Goal: Obtain resource: Download file/media

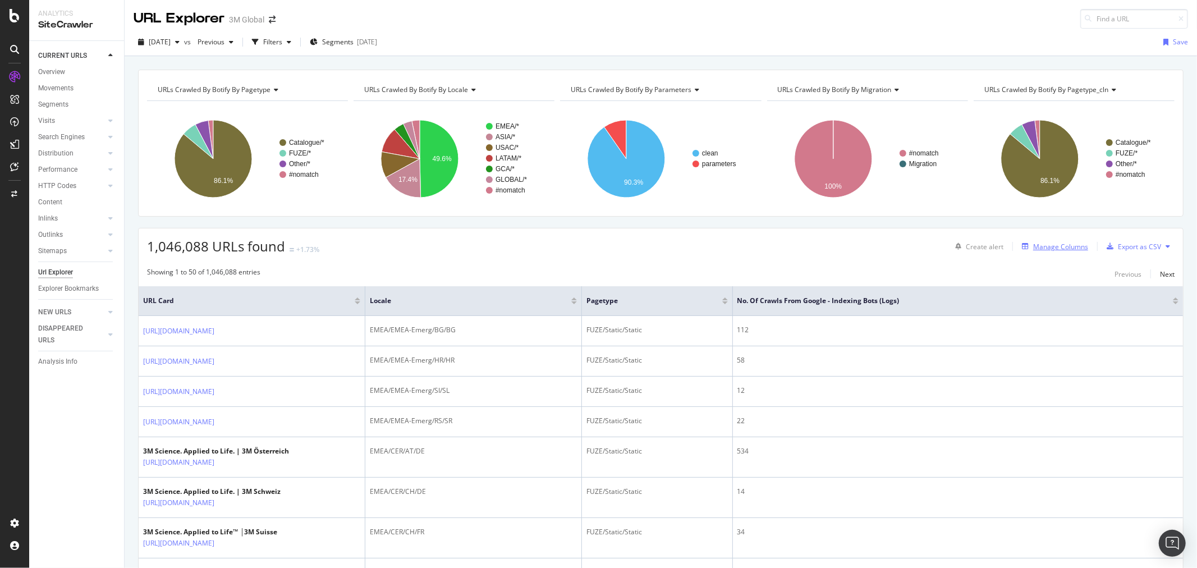
click at [1058, 249] on div "Manage Columns" at bounding box center [1060, 247] width 55 height 10
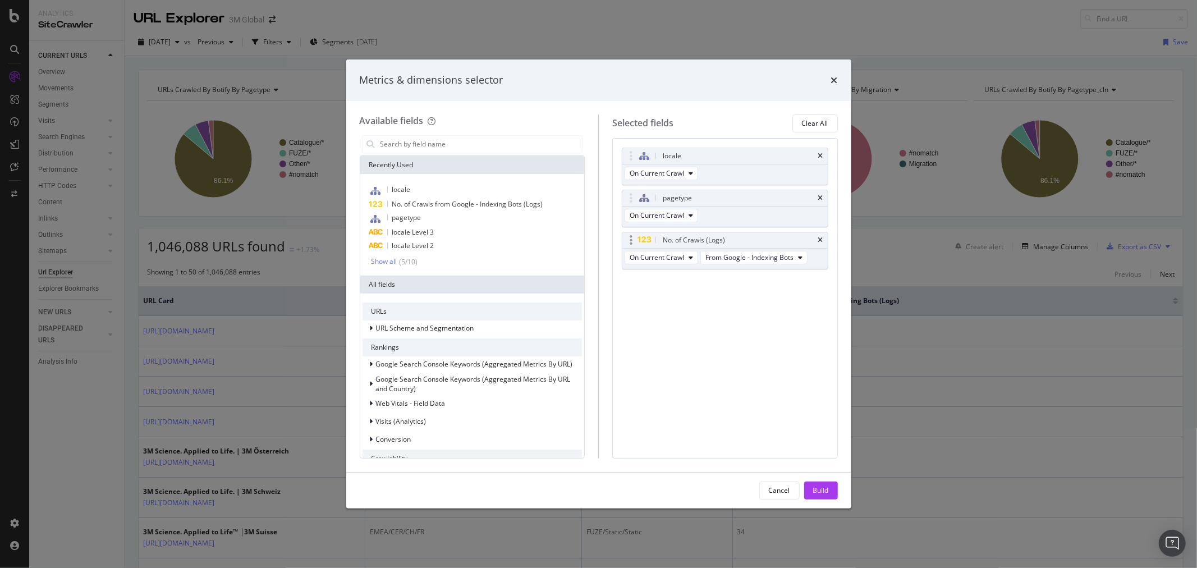
click at [824, 244] on div "No. of Crawls (Logs)" at bounding box center [725, 240] width 205 height 16
click at [821, 195] on icon "times" at bounding box center [820, 198] width 5 height 7
click at [820, 153] on icon "times" at bounding box center [820, 156] width 5 height 7
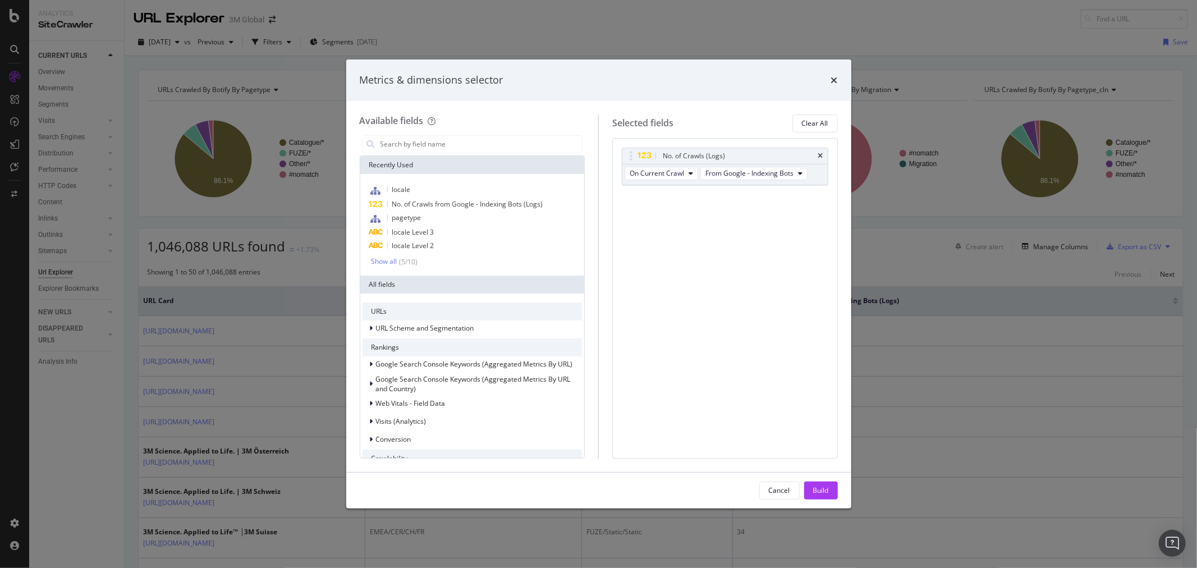
click at [820, 153] on icon "times" at bounding box center [820, 156] width 5 height 7
click at [829, 491] on button "Build" at bounding box center [821, 491] width 34 height 18
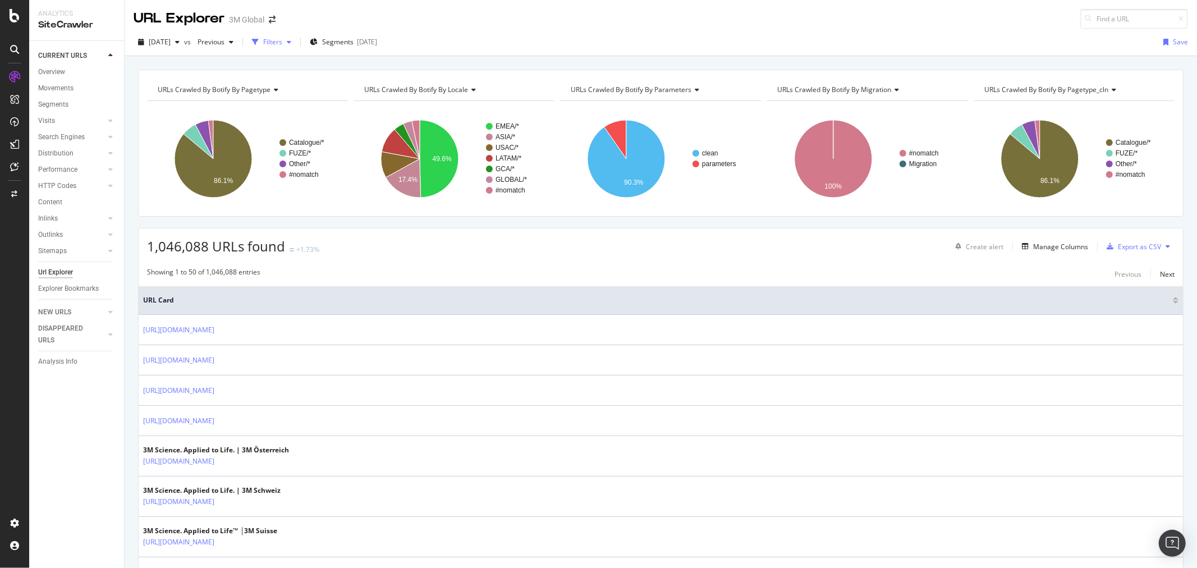
click at [291, 40] on icon "button" at bounding box center [289, 42] width 4 height 7
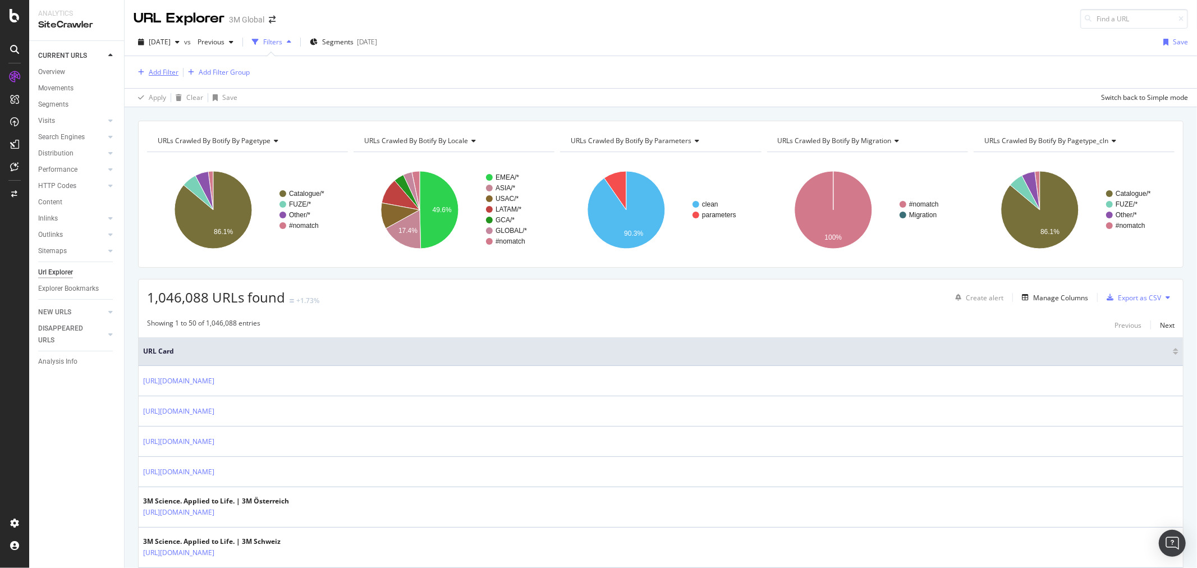
click at [166, 70] on div "Add Filter" at bounding box center [164, 72] width 30 height 10
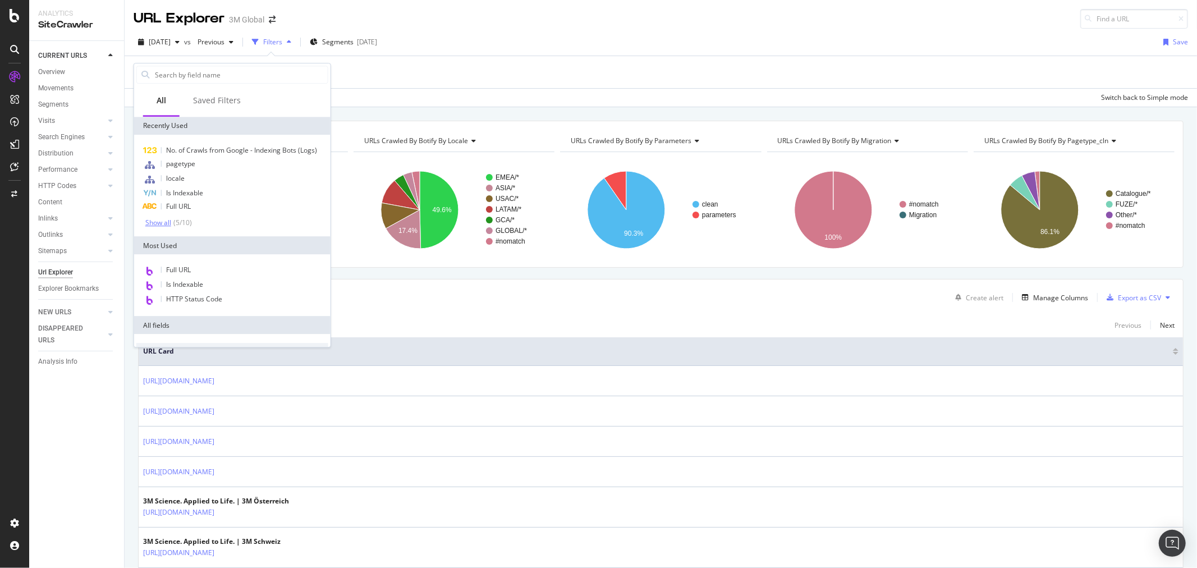
click at [164, 221] on div "Show all" at bounding box center [158, 223] width 26 height 8
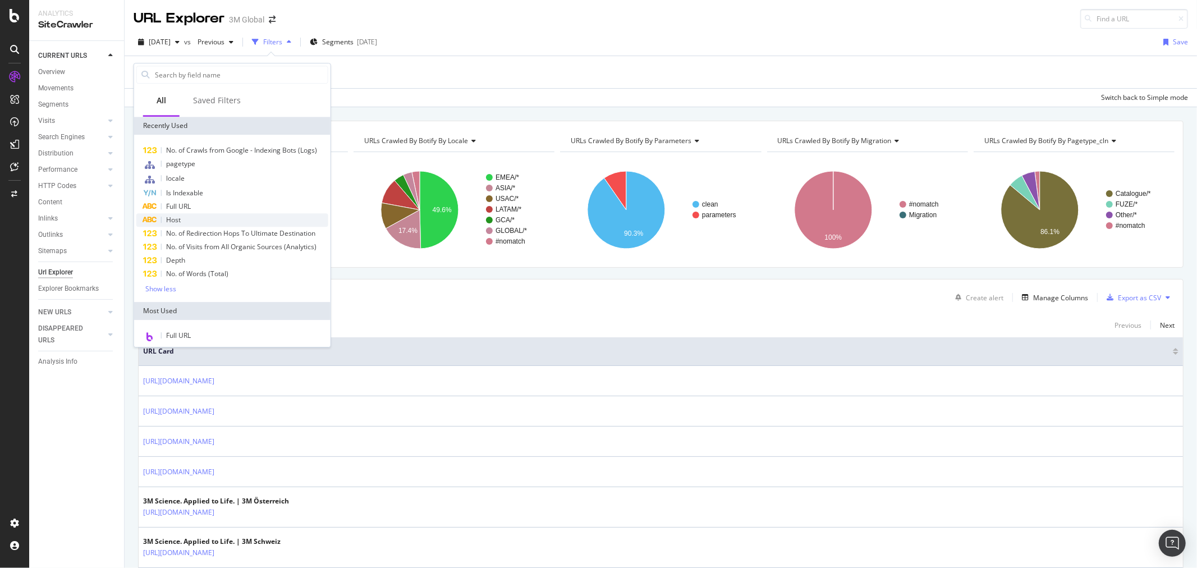
click at [186, 222] on div "Host" at bounding box center [232, 219] width 192 height 13
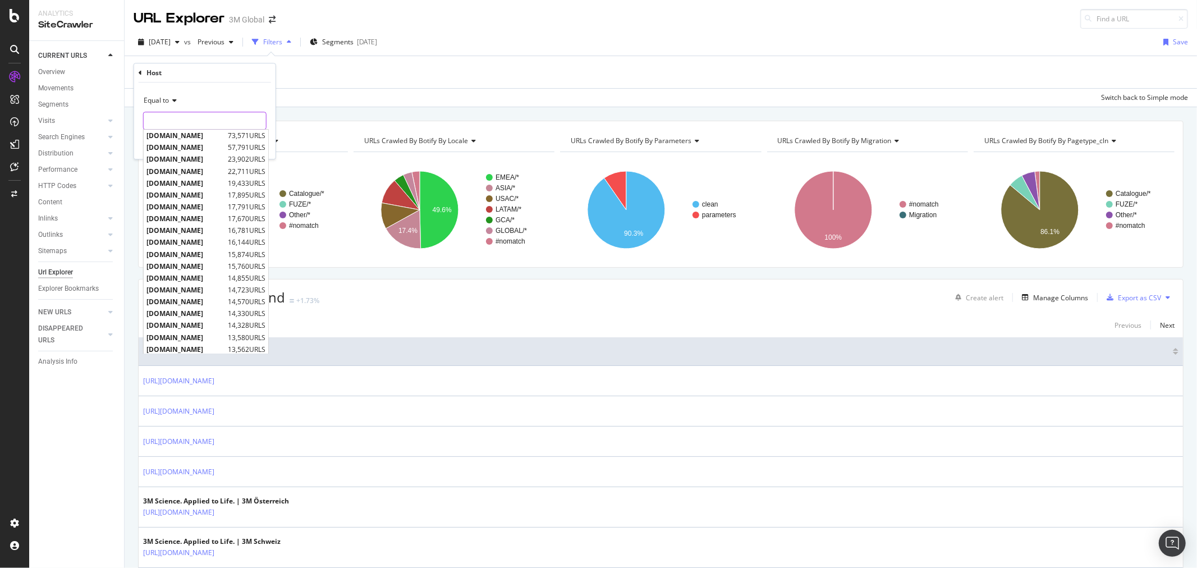
click at [176, 120] on input "text" at bounding box center [205, 121] width 122 height 18
click at [185, 150] on span "[DOMAIN_NAME]" at bounding box center [186, 148] width 79 height 10
type input "[DOMAIN_NAME]"
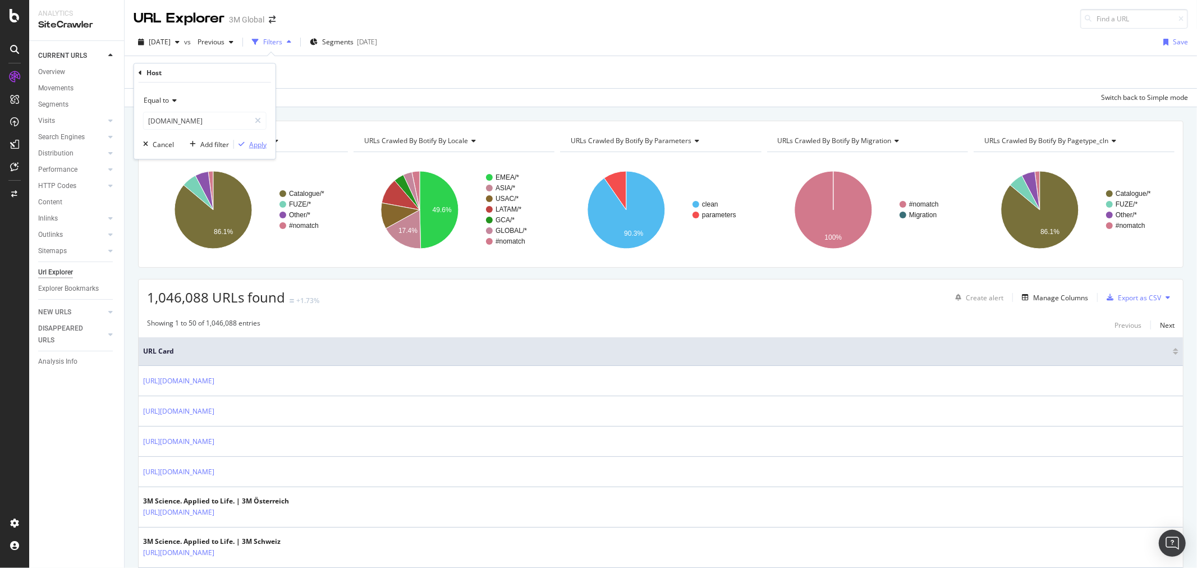
click at [256, 144] on div "Apply" at bounding box center [257, 145] width 17 height 10
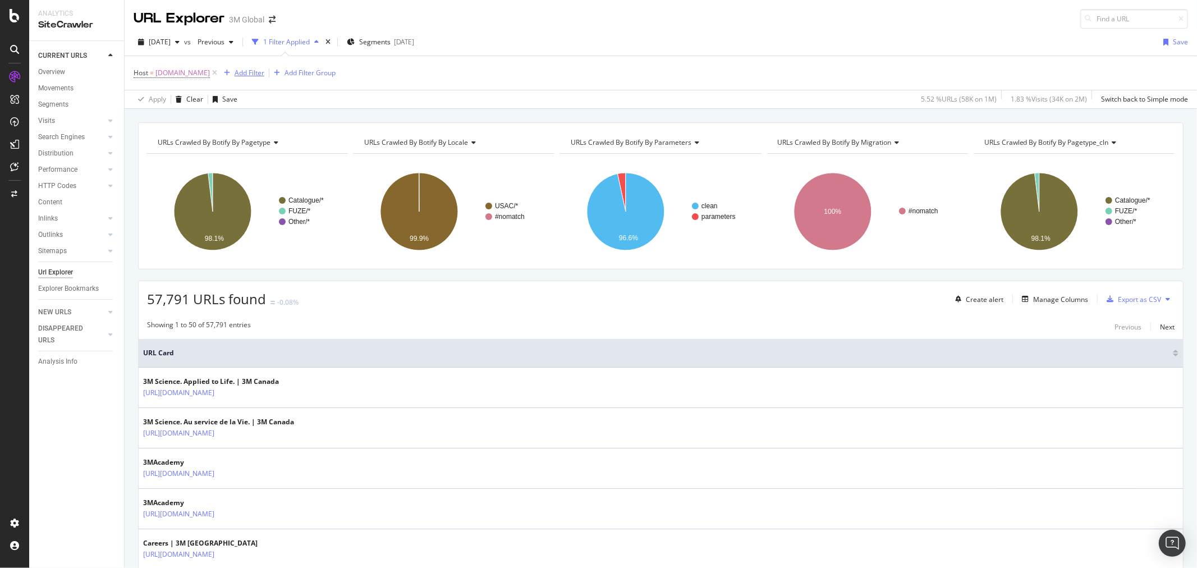
click at [250, 72] on div "Add Filter" at bounding box center [250, 73] width 30 height 10
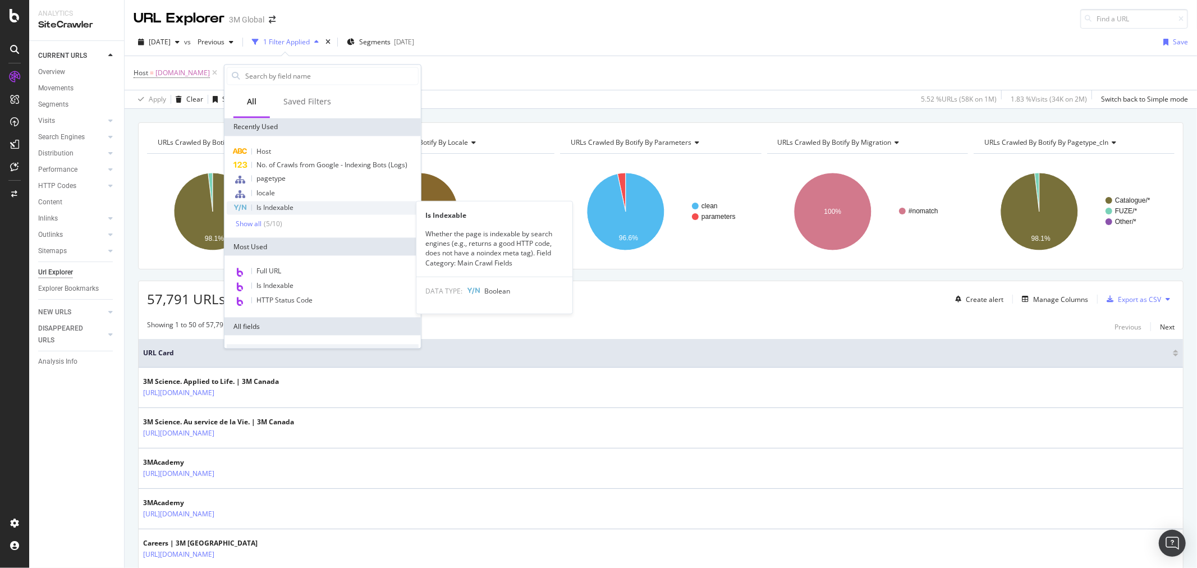
click at [285, 212] on div "Is Indexable" at bounding box center [323, 207] width 192 height 13
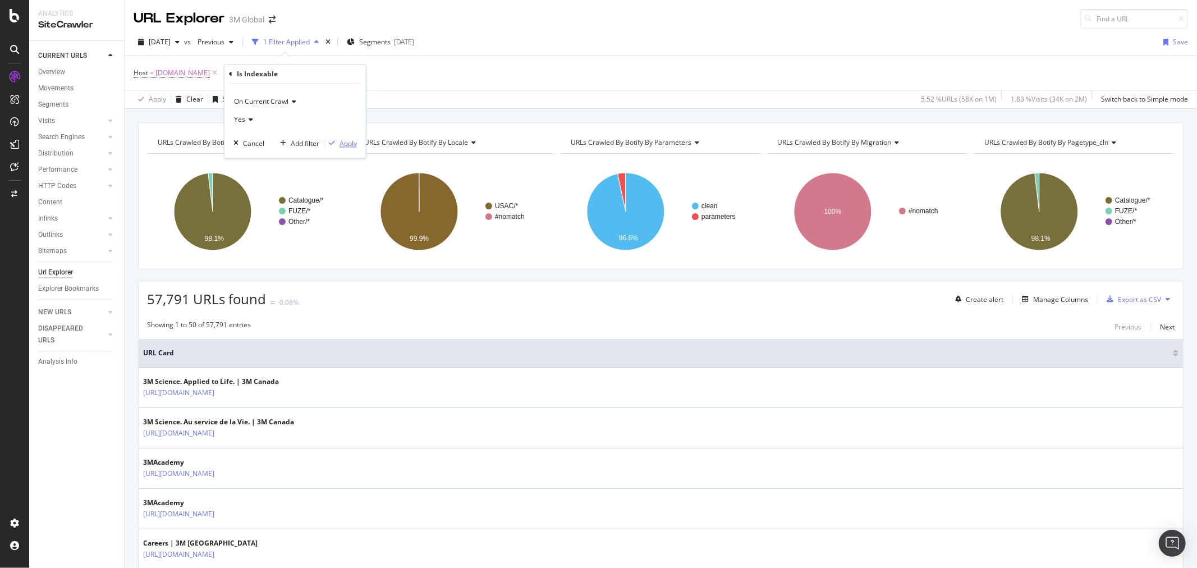
click at [351, 143] on div "Apply" at bounding box center [348, 144] width 17 height 10
click at [1048, 300] on div "Manage Columns" at bounding box center [1060, 300] width 55 height 10
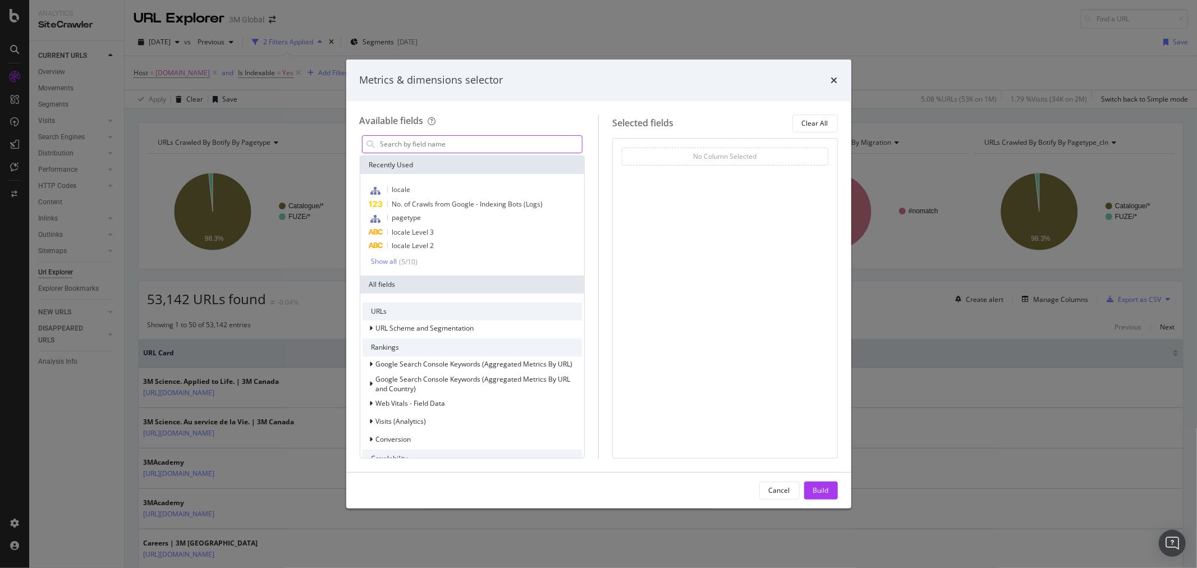
click at [472, 143] on input "modal" at bounding box center [480, 144] width 203 height 17
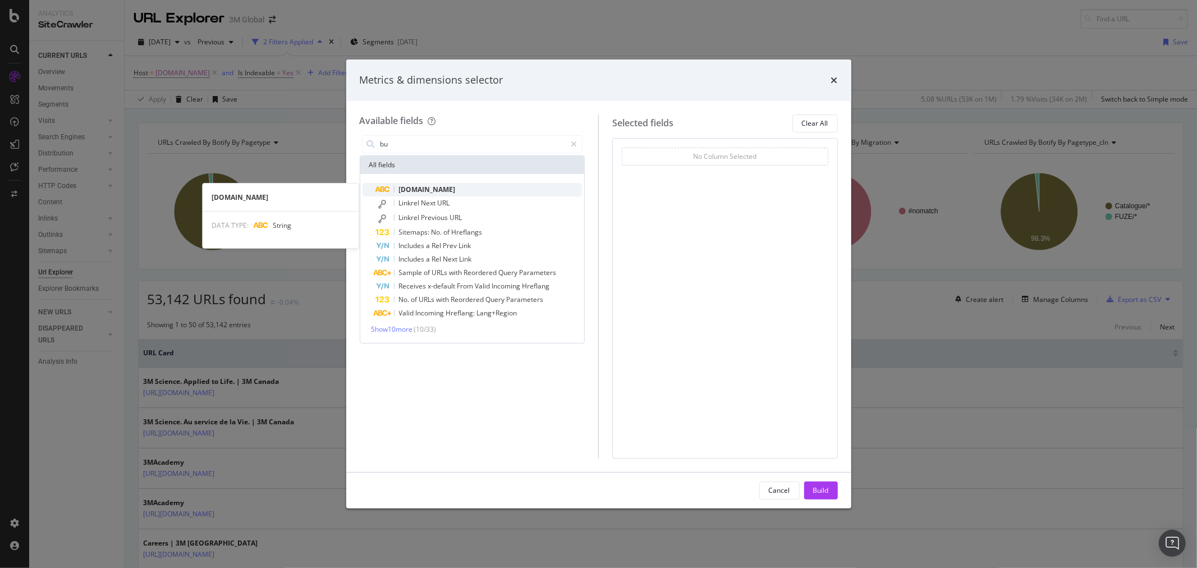
type input "bu"
click at [454, 187] on span "[DOMAIN_NAME]" at bounding box center [427, 190] width 57 height 10
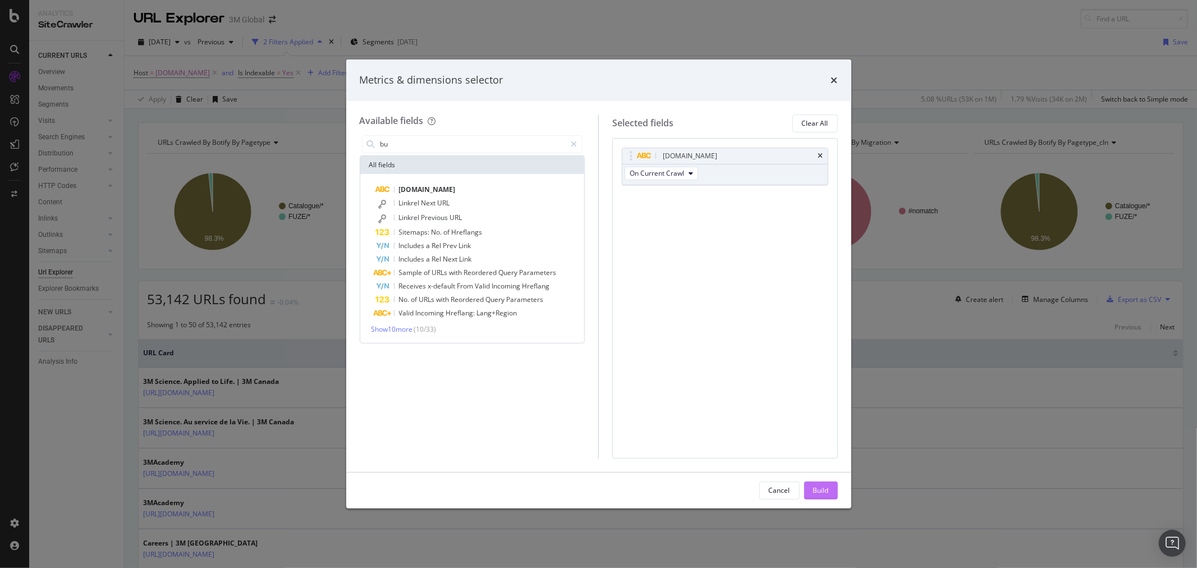
click at [821, 496] on div "Build" at bounding box center [821, 490] width 16 height 17
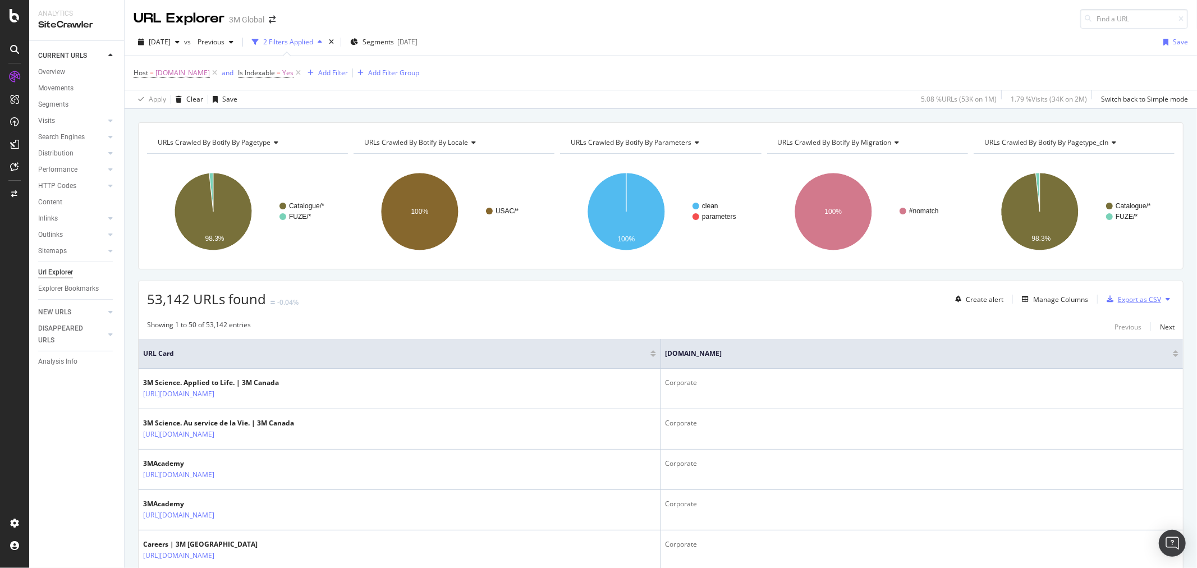
click at [1124, 301] on div "Export as CSV" at bounding box center [1139, 300] width 43 height 10
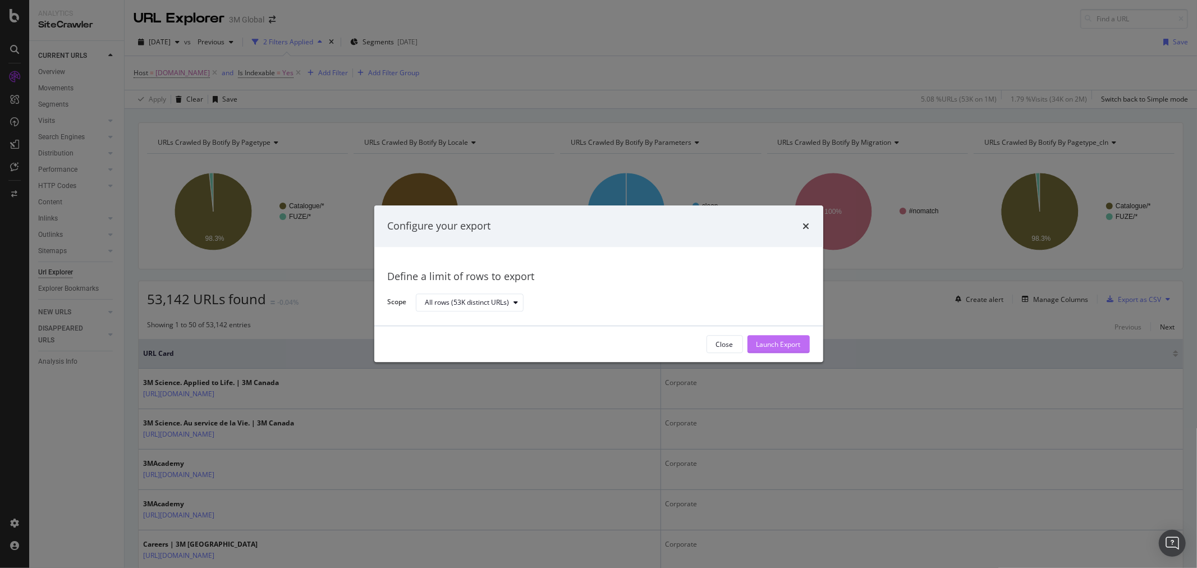
click at [794, 346] on div "Launch Export" at bounding box center [779, 345] width 44 height 10
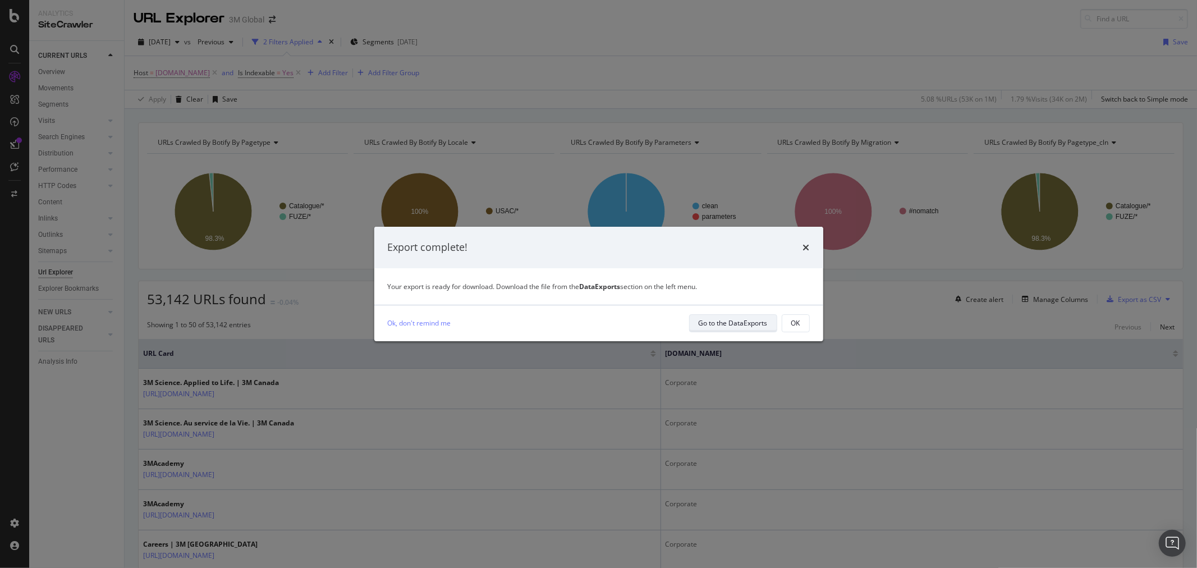
click at [725, 327] on div "Go to the DataExports" at bounding box center [733, 323] width 69 height 10
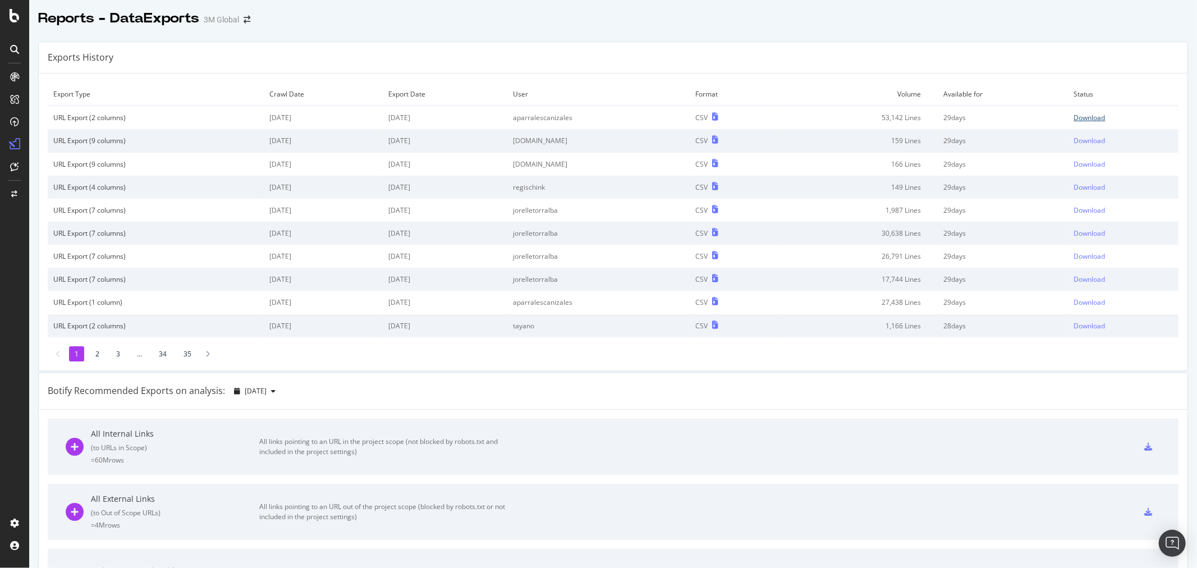
click at [1074, 117] on div "Download" at bounding box center [1089, 118] width 31 height 10
click at [1074, 116] on div "Download" at bounding box center [1089, 118] width 31 height 10
